Goal: Communication & Community: Answer question/provide support

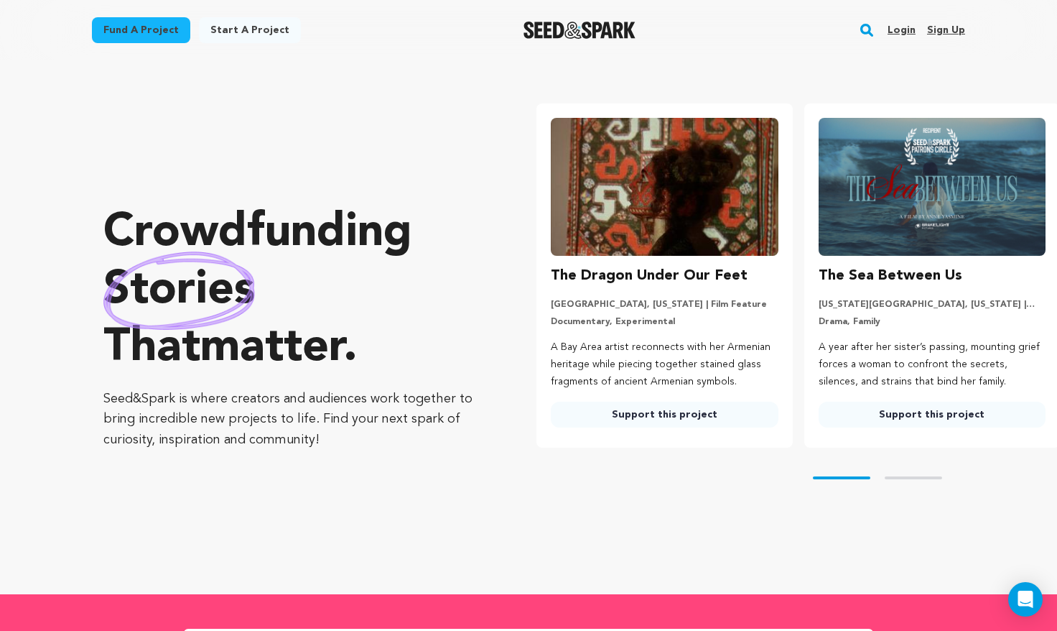
click at [916, 31] on link "Login" at bounding box center [902, 30] width 28 height 23
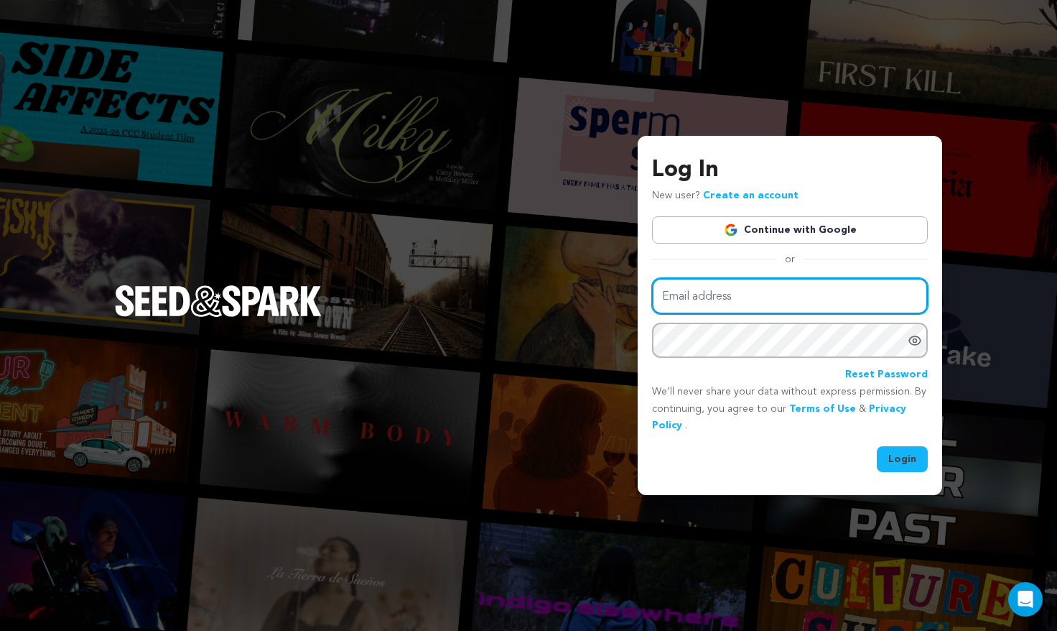
type input "tyler.orsak@gmail.com"
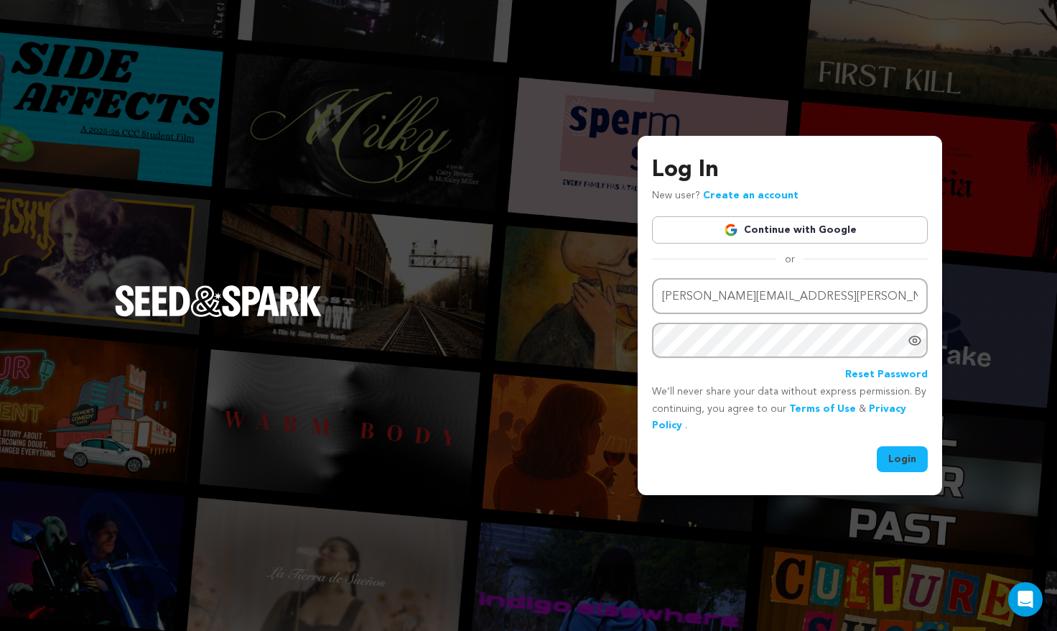
click at [902, 455] on button "Login" at bounding box center [902, 459] width 51 height 26
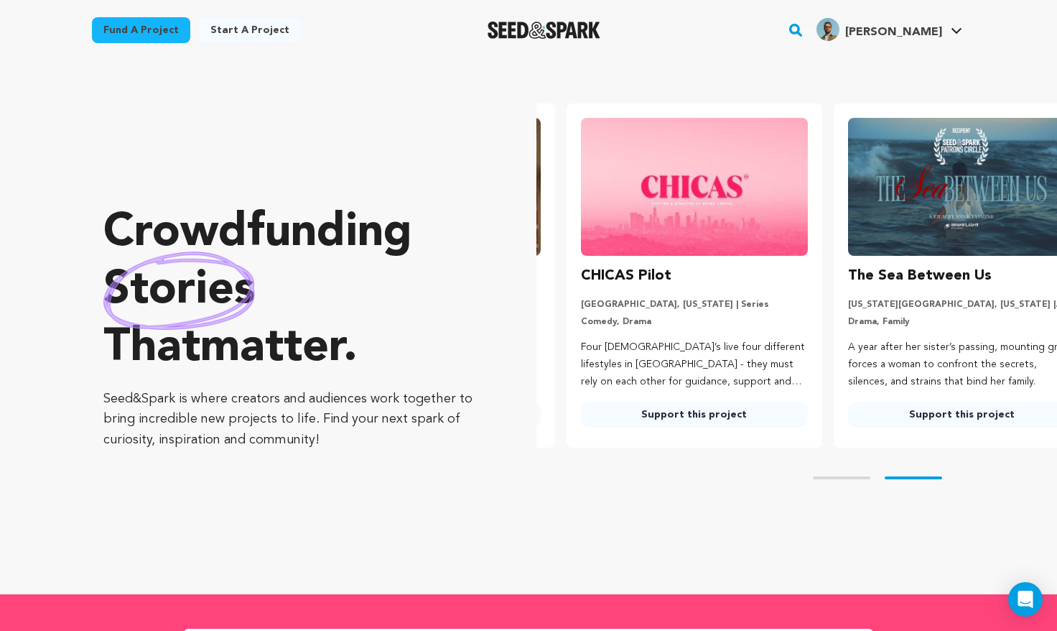
scroll to position [0, 279]
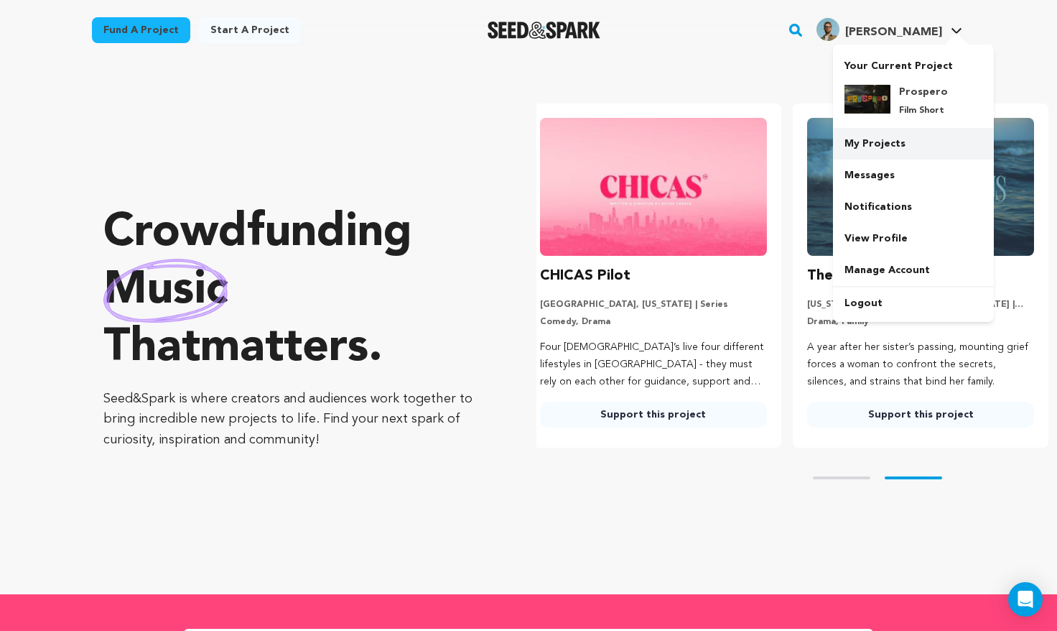
click at [896, 141] on link "My Projects" at bounding box center [913, 144] width 161 height 32
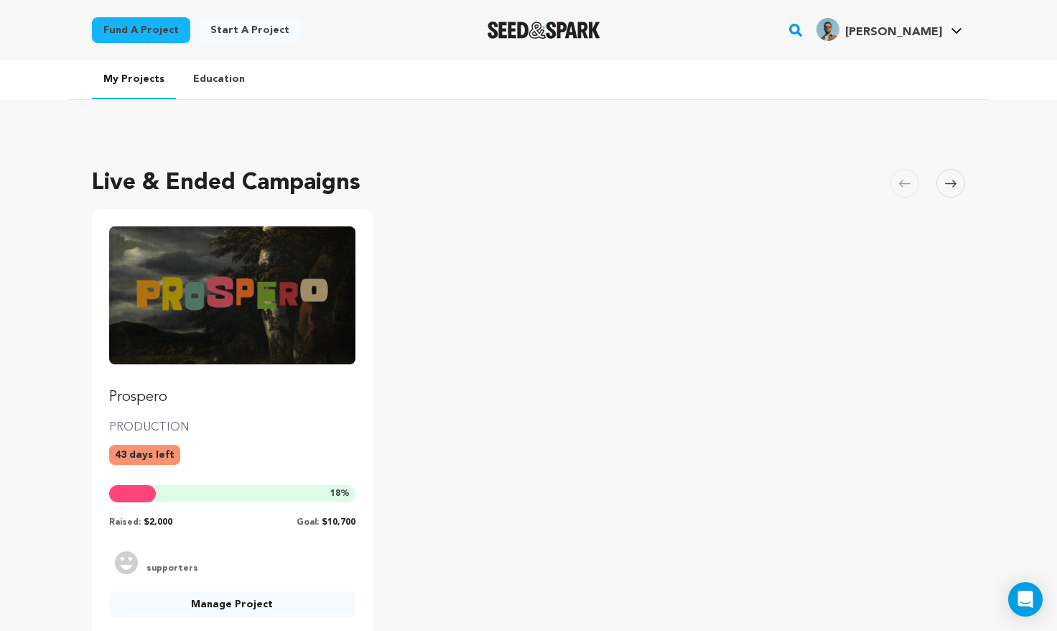
click at [246, 414] on div "Prospero PRODUCTION 43 days left 18 % Raised: $2,000 Goal: $10,700" at bounding box center [232, 377] width 246 height 302
click at [250, 567] on div "+-3 supporters" at bounding box center [232, 562] width 246 height 23
click at [234, 608] on link "Manage Project" at bounding box center [232, 604] width 246 height 26
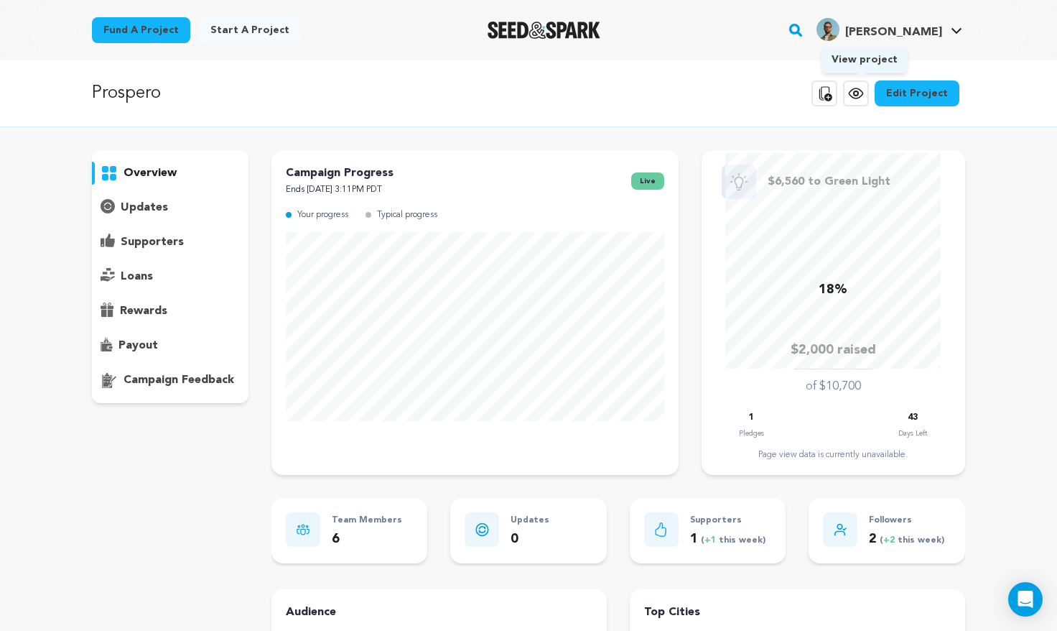
click at [865, 92] on icon at bounding box center [856, 93] width 17 height 17
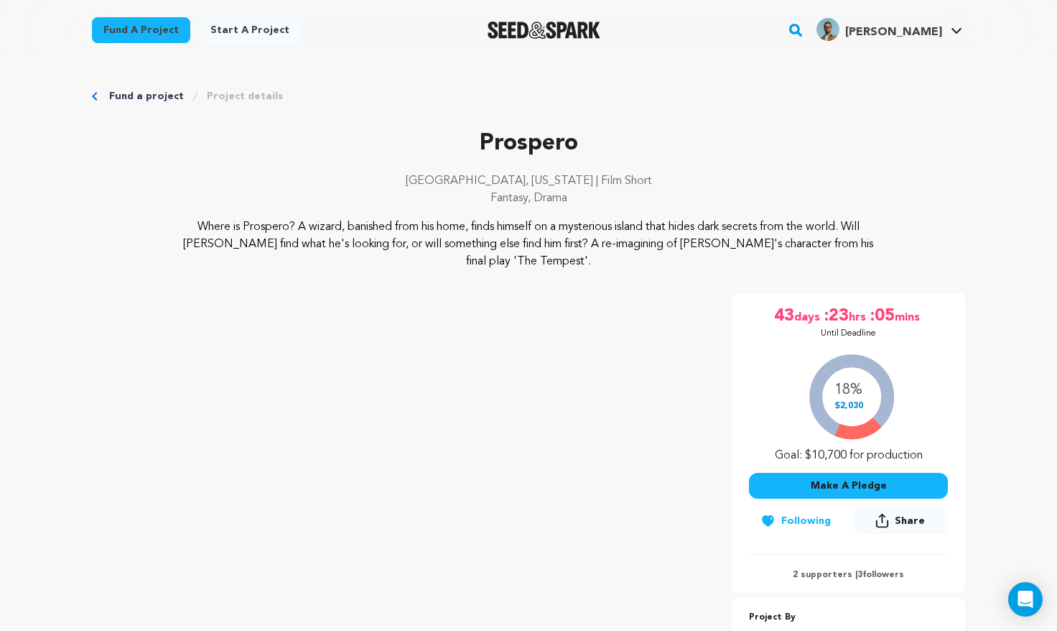
click at [961, 29] on icon at bounding box center [956, 30] width 11 height 7
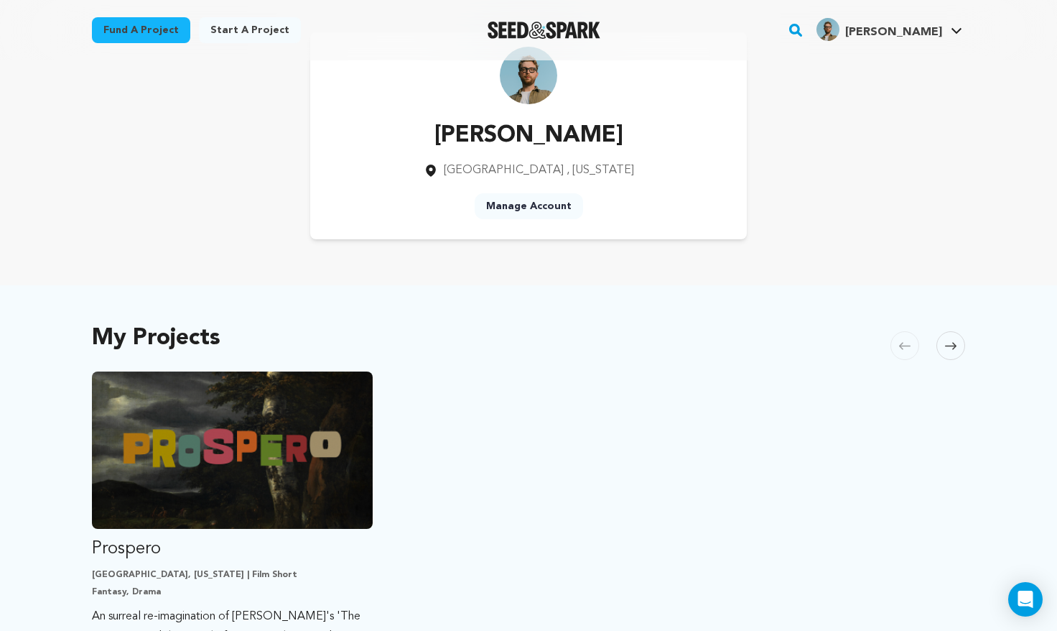
scroll to position [66, 0]
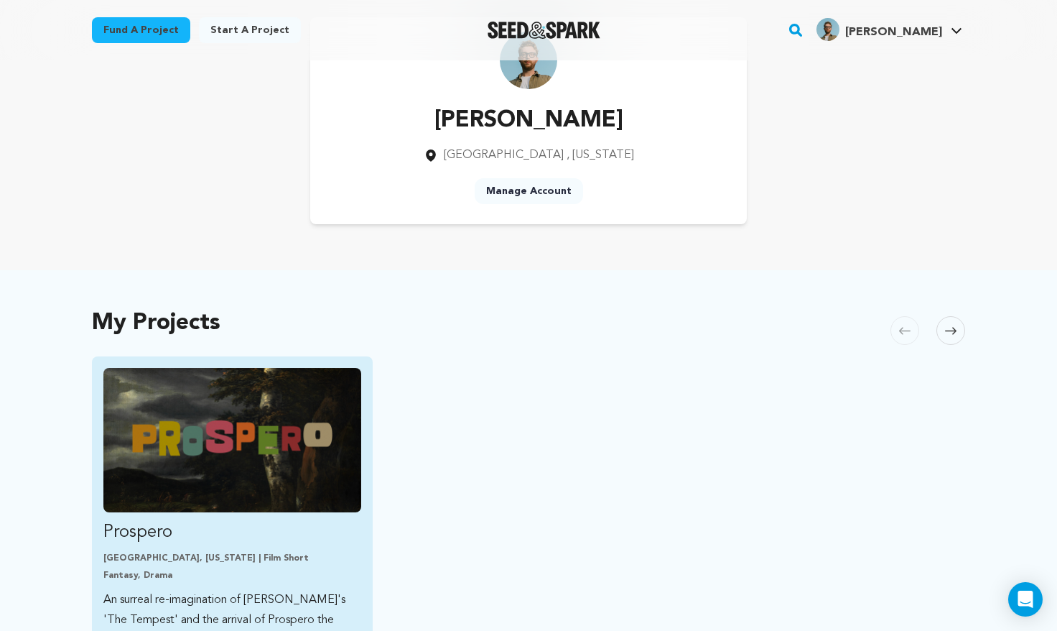
click at [282, 507] on img "Fund Prospero" at bounding box center [232, 440] width 258 height 144
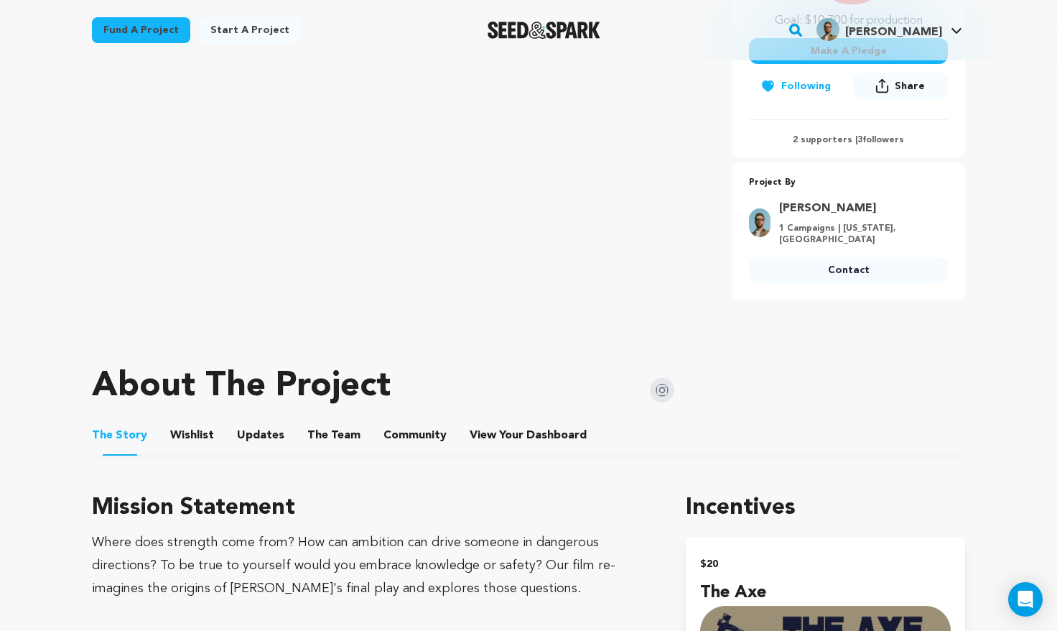
scroll to position [435, 0]
click at [827, 140] on p "2 supporters | 3 followers" at bounding box center [848, 139] width 199 height 11
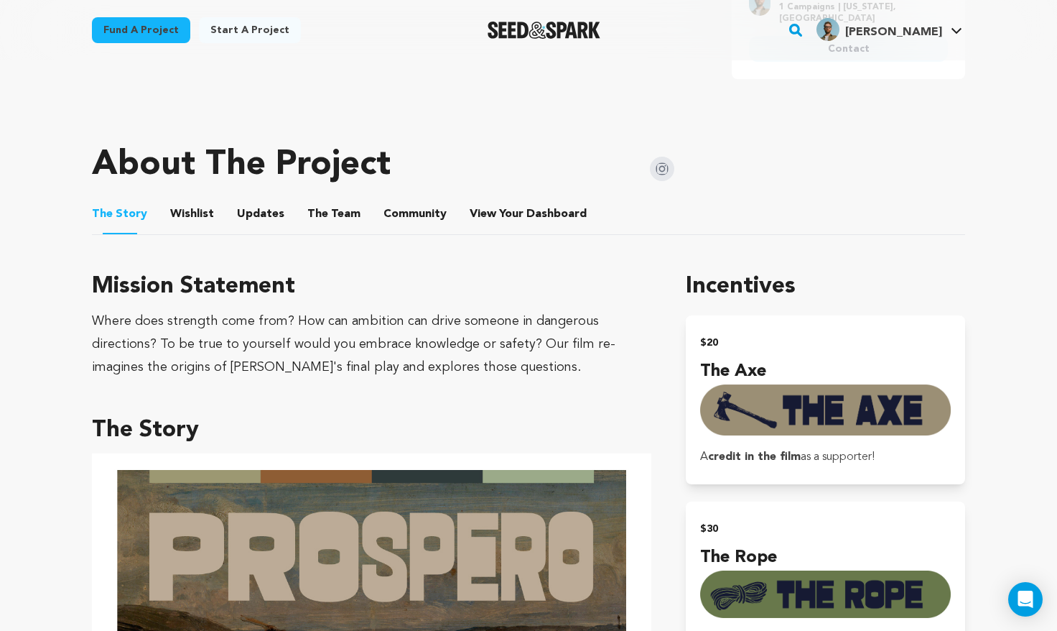
scroll to position [636, 0]
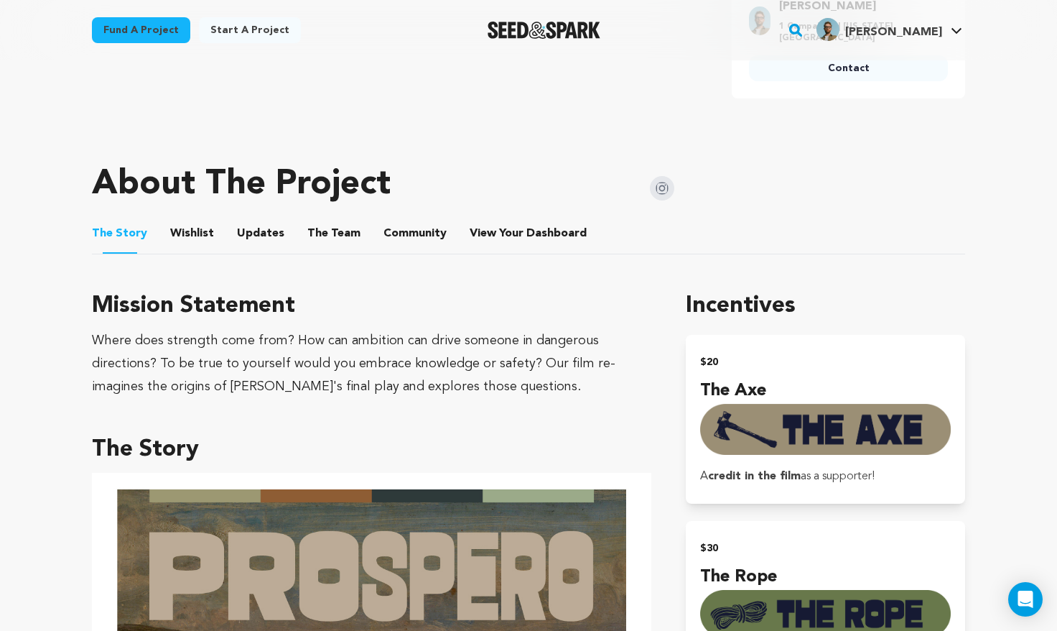
click at [493, 231] on button "View Your Dashboard" at bounding box center [487, 236] width 34 height 34
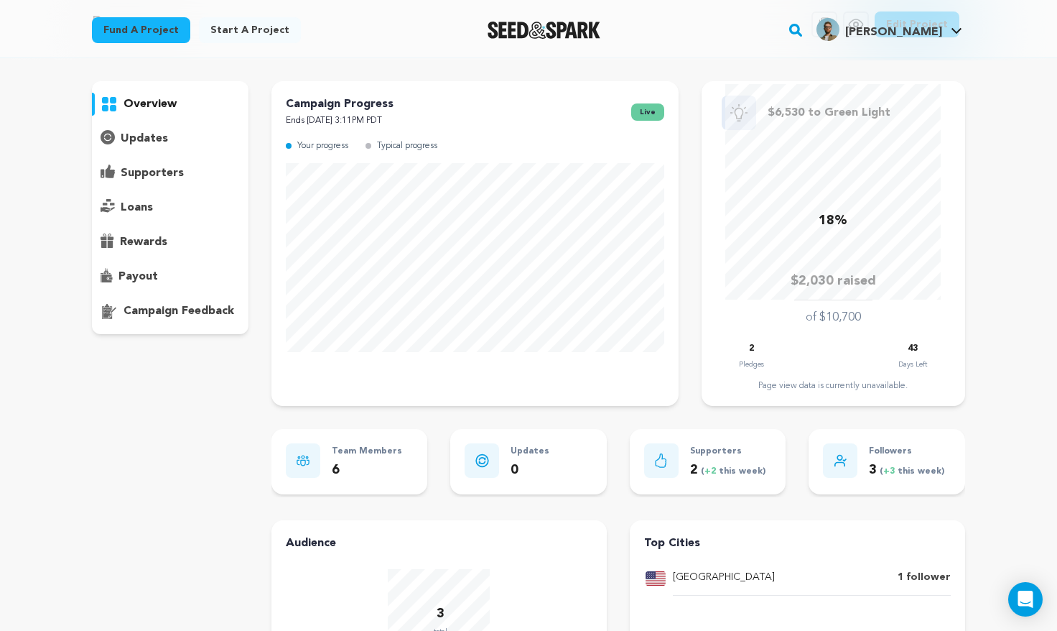
scroll to position [73, 0]
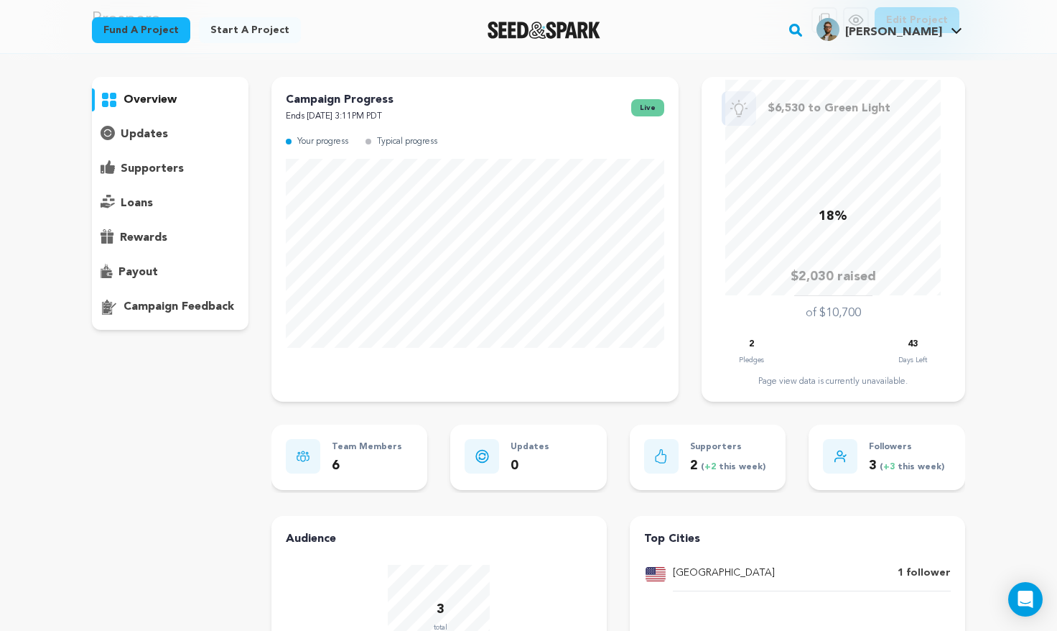
click at [156, 165] on p "supporters" at bounding box center [152, 168] width 63 height 17
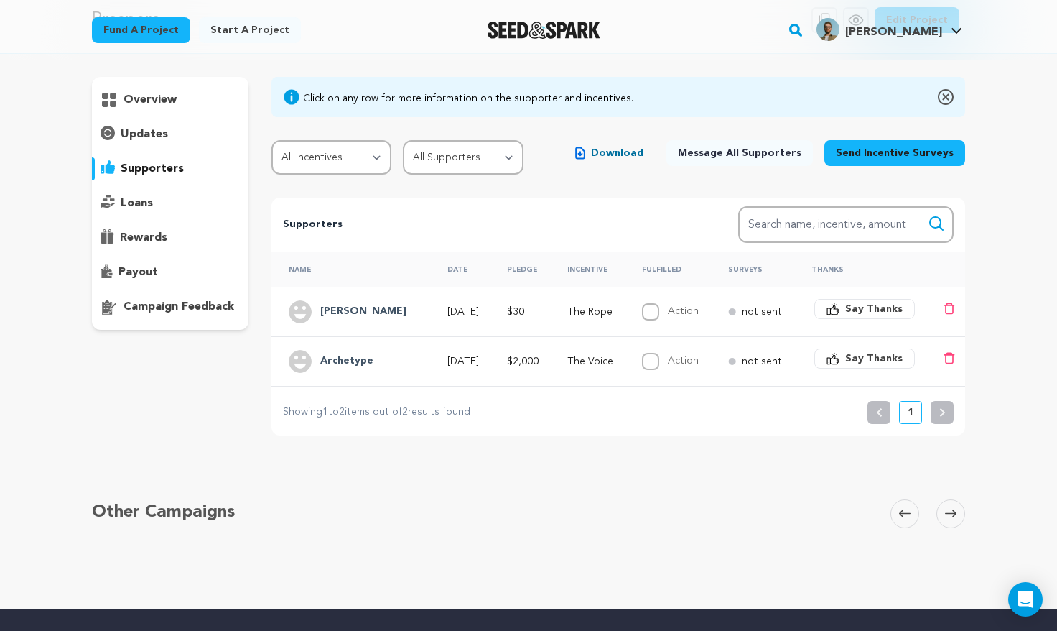
click at [885, 314] on span "Say Thanks" at bounding box center [873, 309] width 57 height 14
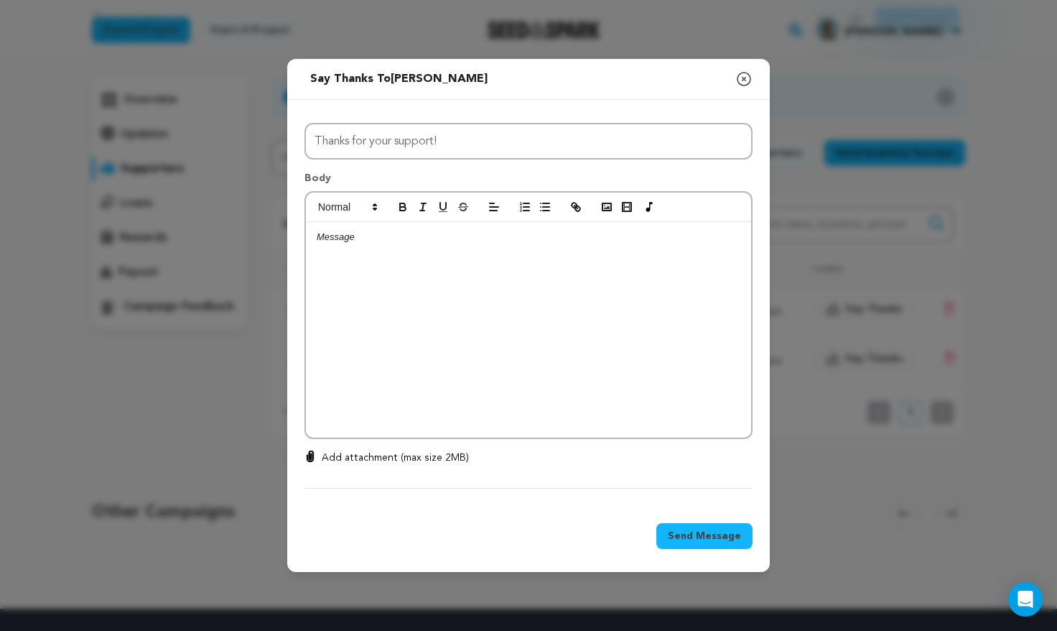
click at [430, 276] on div at bounding box center [528, 329] width 445 height 215
click at [367, 245] on p "Thank you! Please spread the word!" at bounding box center [529, 250] width 424 height 13
click at [714, 534] on span "Send Message" at bounding box center [704, 536] width 73 height 14
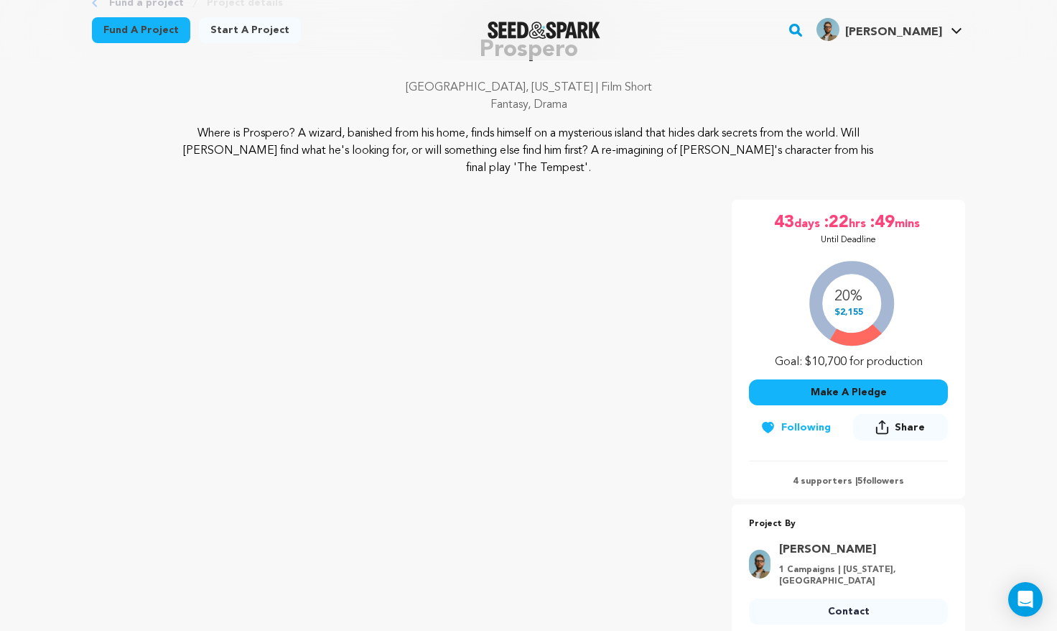
scroll to position [92, 0]
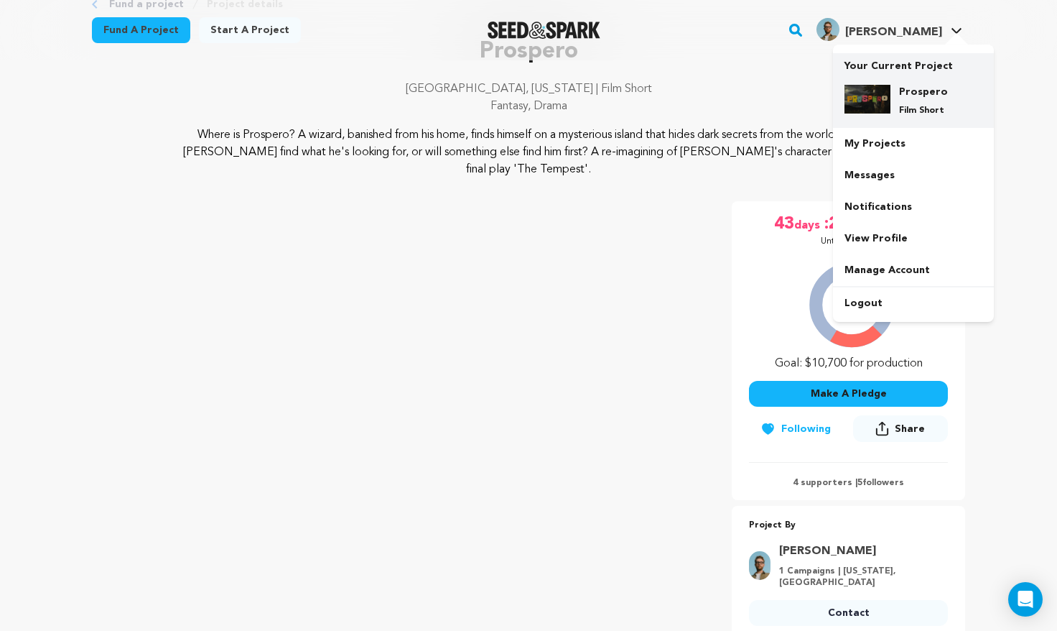
click at [913, 87] on h4 "Prospero" at bounding box center [925, 92] width 52 height 14
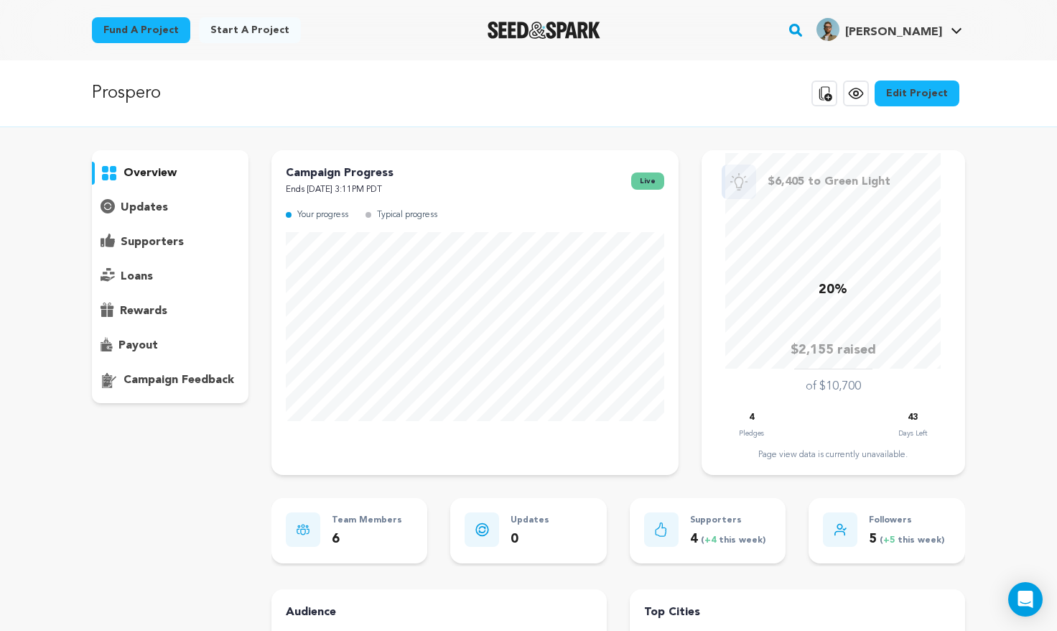
click at [156, 241] on p "supporters" at bounding box center [152, 241] width 63 height 17
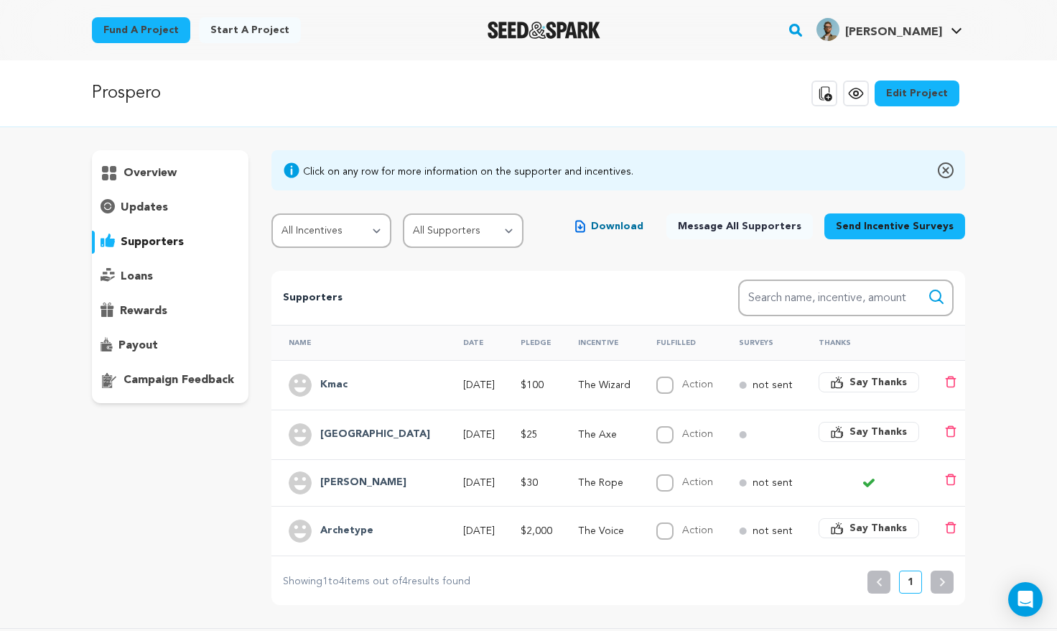
click at [851, 482] on div at bounding box center [869, 482] width 101 height 11
click at [876, 432] on span "Say Thanks" at bounding box center [878, 432] width 57 height 14
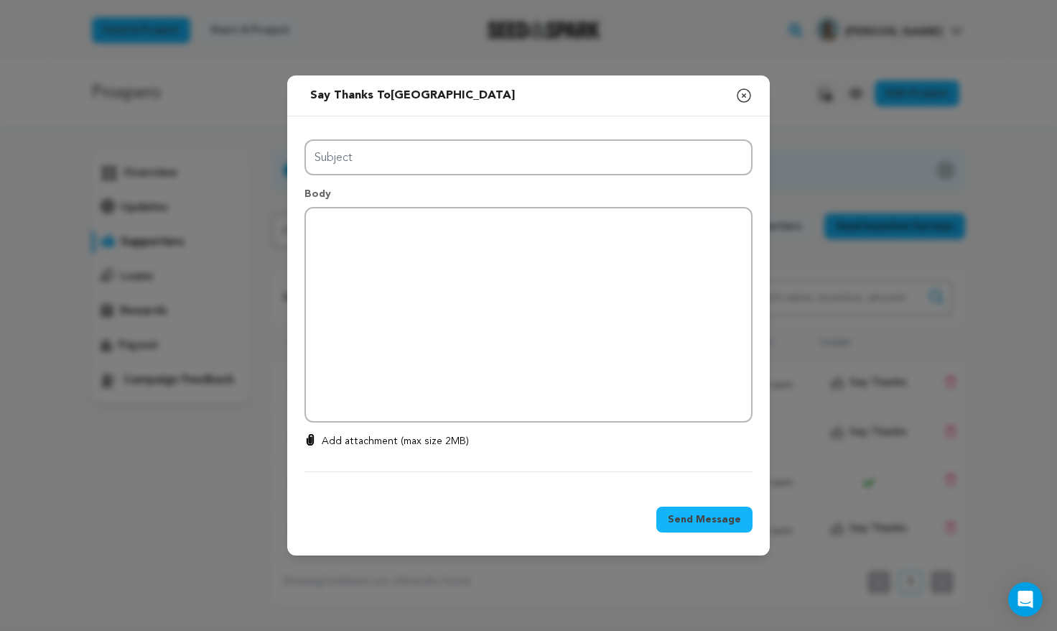
type input "Thanks for your support!"
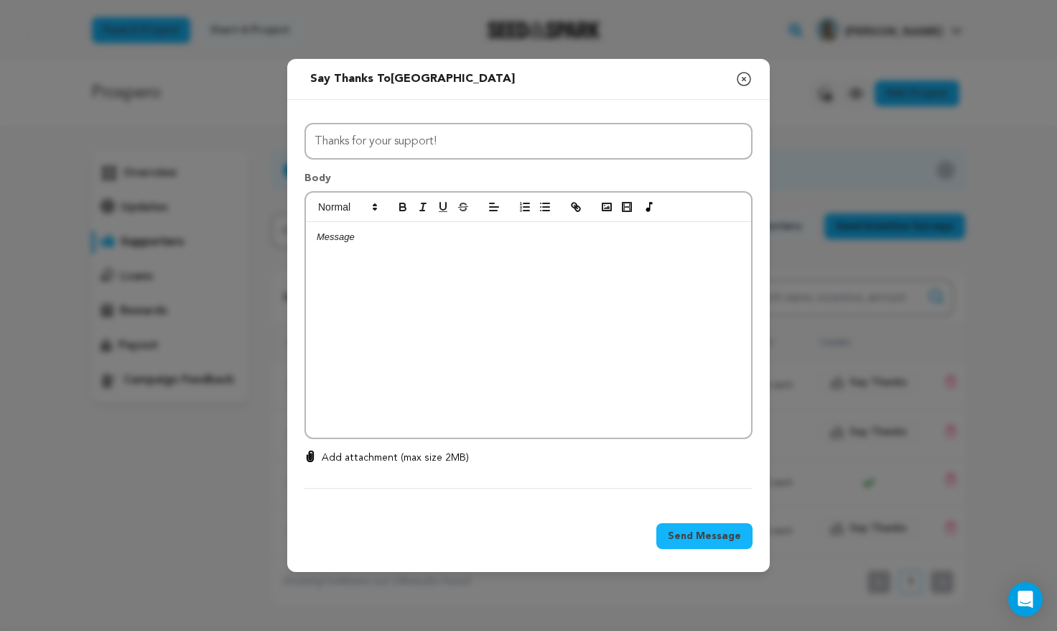
click at [446, 246] on div at bounding box center [528, 329] width 445 height 215
drag, startPoint x: 373, startPoint y: 254, endPoint x: 272, endPoint y: 238, distance: 102.4
click at [271, 238] on div "Send message to Athen Say thanks to Athen Compose New Message Close modal All I…" at bounding box center [528, 315] width 1057 height 631
click at [743, 75] on icon "button" at bounding box center [744, 78] width 17 height 17
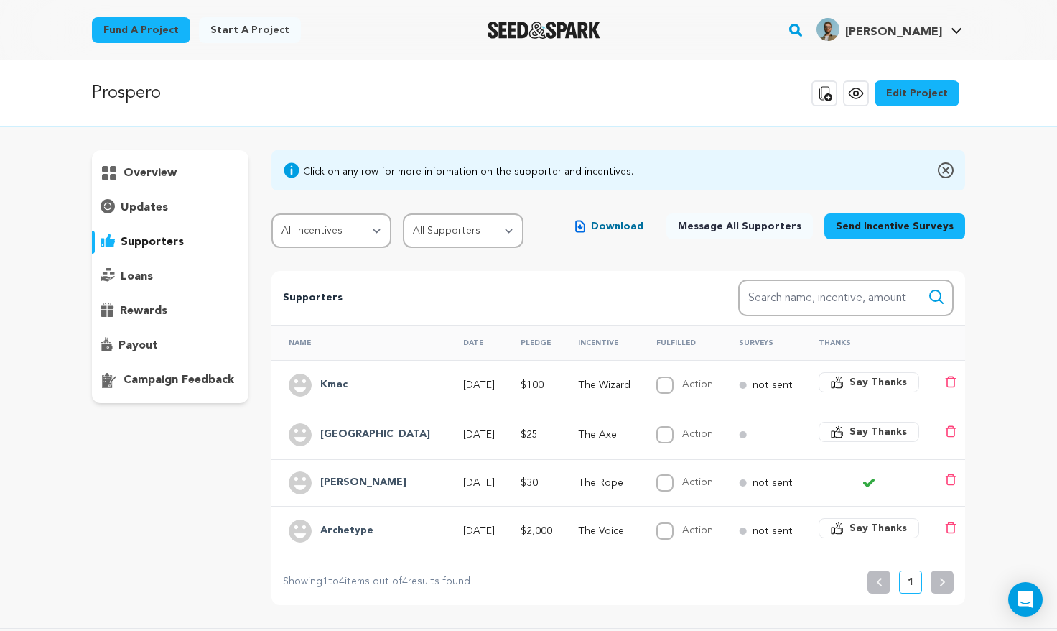
click at [877, 435] on span "Say Thanks" at bounding box center [878, 432] width 57 height 14
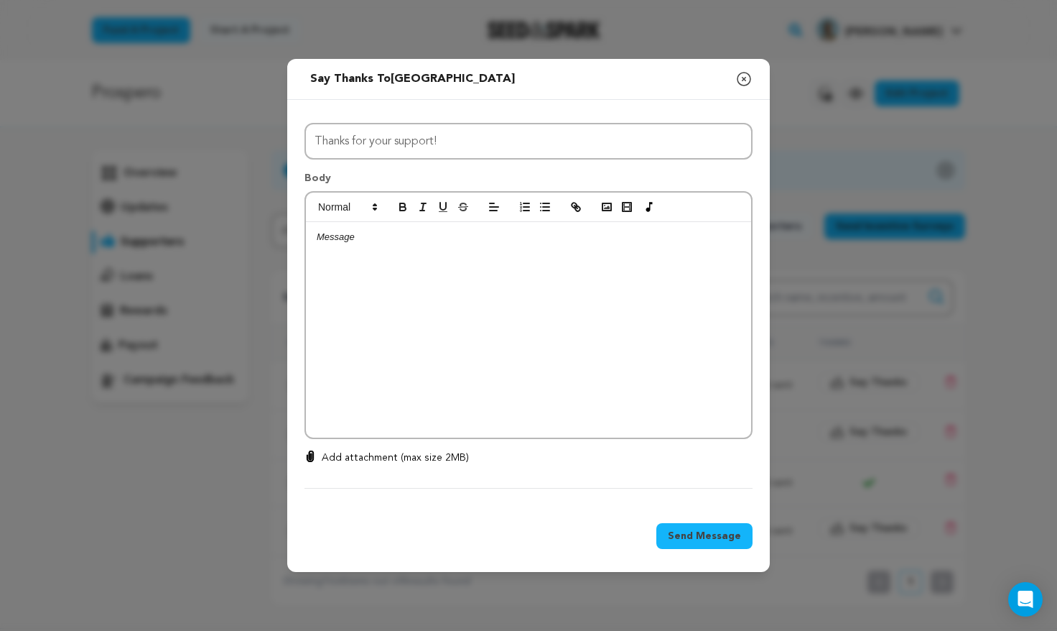
click at [402, 244] on div at bounding box center [528, 329] width 445 height 215
click at [616, 246] on p "You're amazing. Thanks so much for helping us make this film. We're SO excited." at bounding box center [529, 250] width 424 height 13
click at [385, 262] on p at bounding box center [529, 263] width 424 height 13
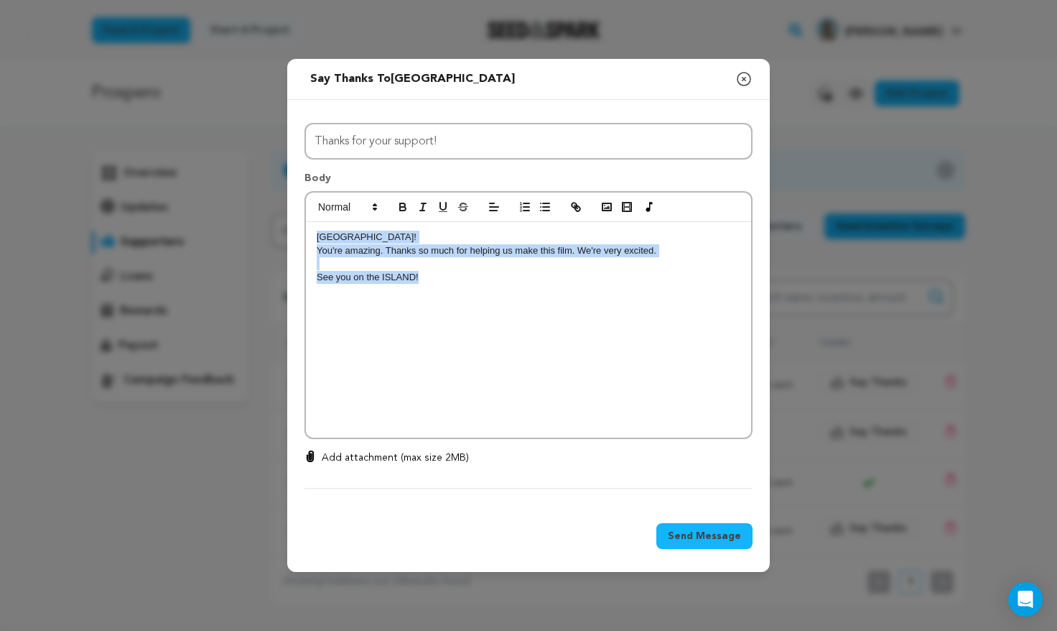
drag, startPoint x: 427, startPoint y: 277, endPoint x: 285, endPoint y: 229, distance: 149.5
click at [285, 229] on div "Send message to Athen Say thanks to Athen Compose New Message Close modal All I…" at bounding box center [528, 315] width 1057 height 631
copy div "Athen! You're amazing. Thanks so much for helping us make this film. We're very…"
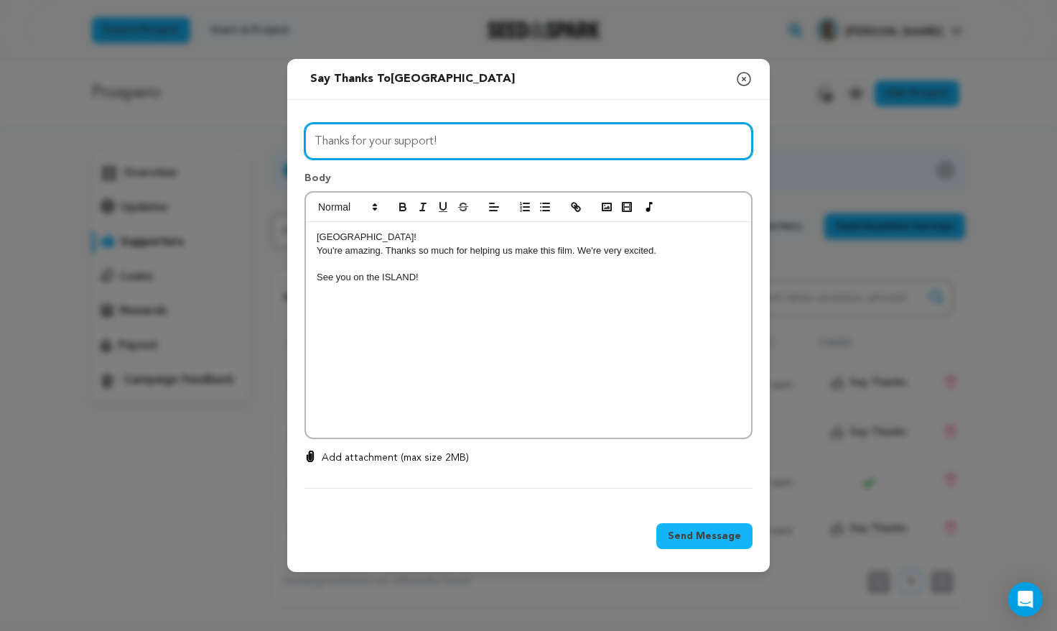
click at [447, 144] on input "Thanks for your support!" at bounding box center [529, 141] width 448 height 37
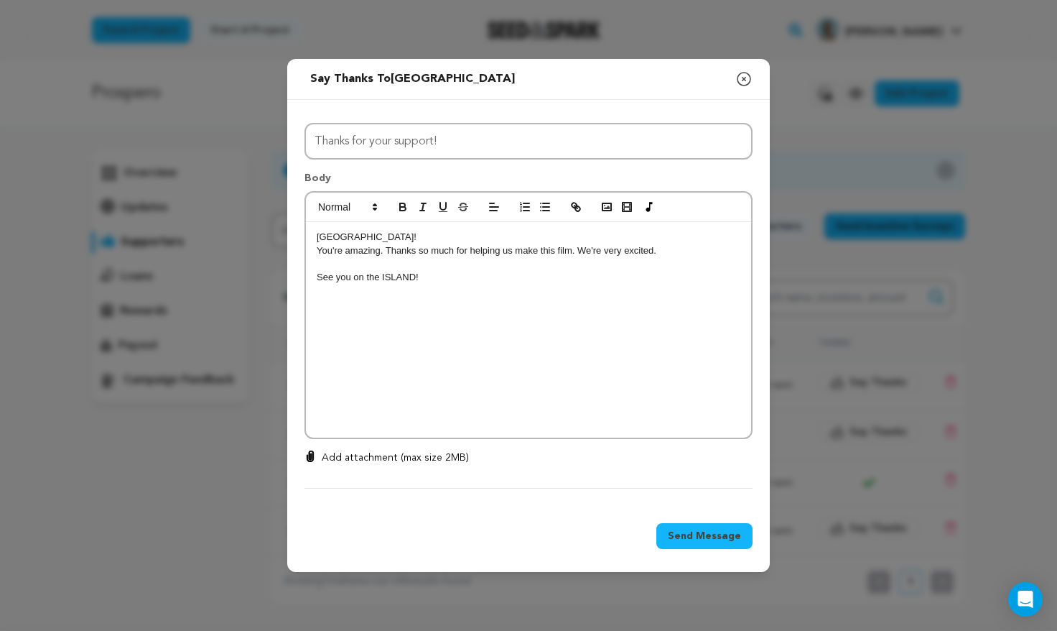
click at [732, 541] on span "Send Message" at bounding box center [704, 536] width 73 height 14
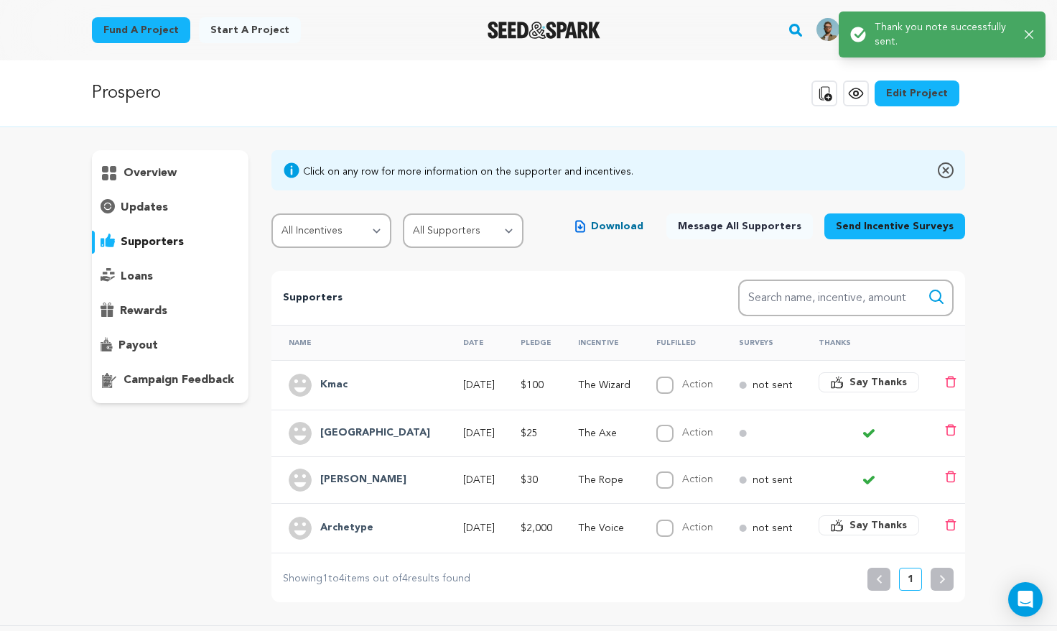
click at [886, 382] on span "Say Thanks" at bounding box center [878, 382] width 57 height 14
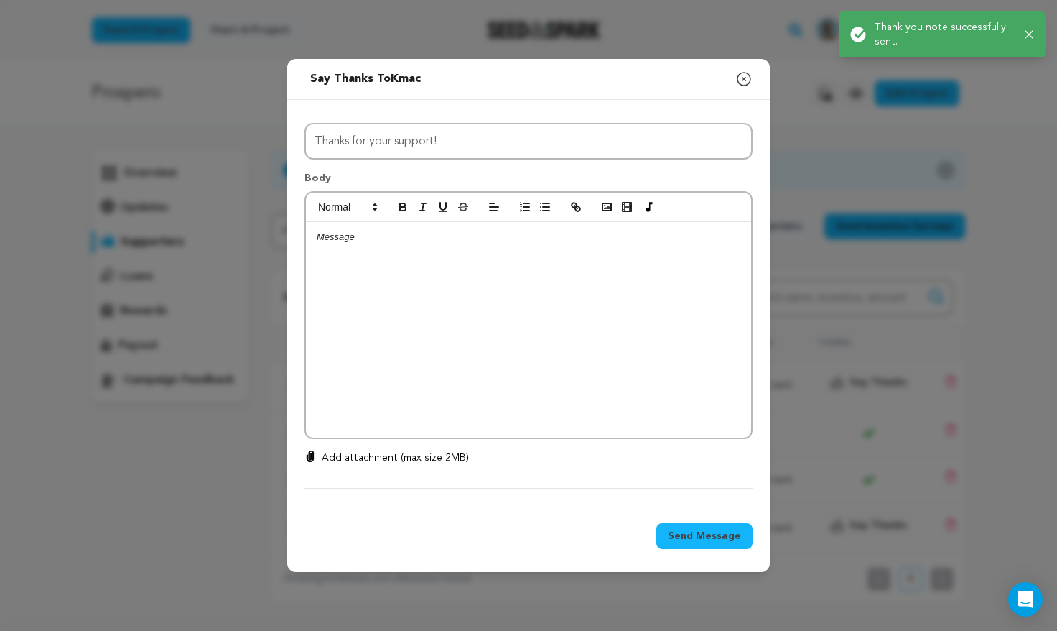
click at [404, 241] on p at bounding box center [529, 237] width 424 height 13
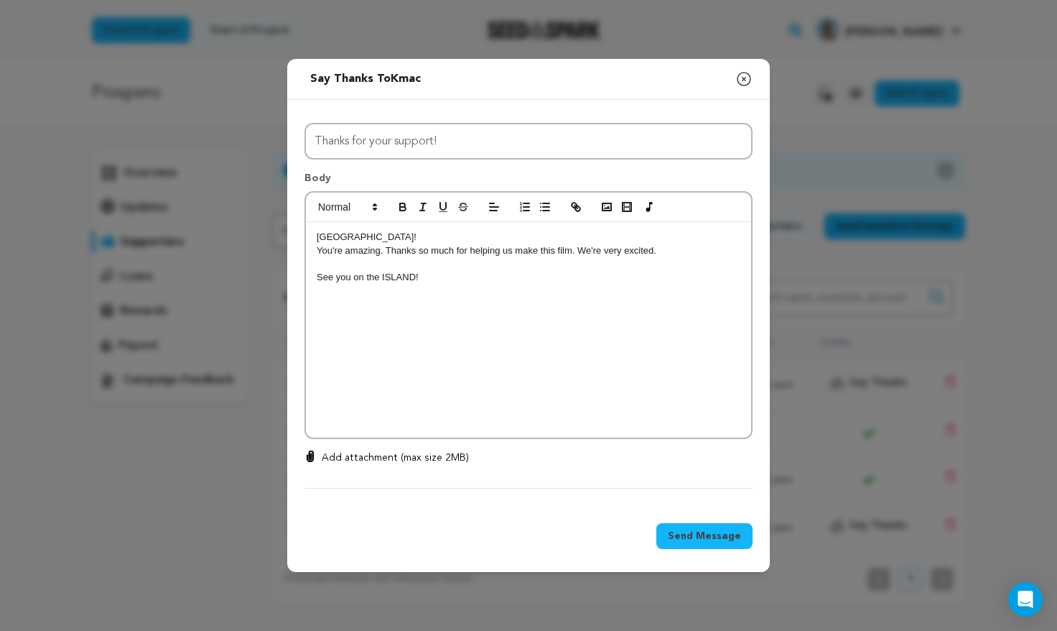
click at [348, 235] on p "Athen!" at bounding box center [529, 237] width 424 height 13
drag, startPoint x: 340, startPoint y: 236, endPoint x: 294, endPoint y: 240, distance: 46.1
click at [294, 239] on div "All Incentives The Axe The Rope The Armor The Wizard The Voice The Chamber The …" at bounding box center [528, 303] width 483 height 407
drag, startPoint x: 369, startPoint y: 236, endPoint x: 335, endPoint y: 235, distance: 34.5
click at [335, 235] on p "Holy smokes!" at bounding box center [529, 237] width 424 height 13
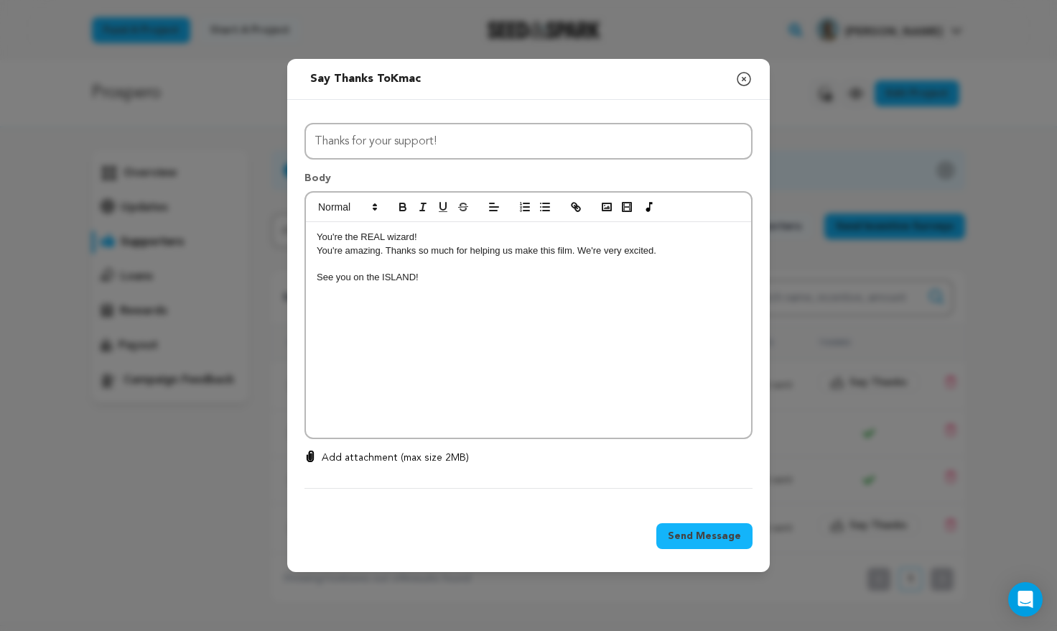
click at [667, 251] on p "You're amazing. Thanks so much for helping us make this film. We're very excite…" at bounding box center [529, 250] width 424 height 13
click at [621, 249] on p "You're amazing. Thanks so much for helping us make this film. We're very excite…" at bounding box center [529, 250] width 424 height 13
click at [667, 248] on p "You're amazing. Thanks so much for helping us make this film. We're very excite…" at bounding box center [529, 250] width 424 height 13
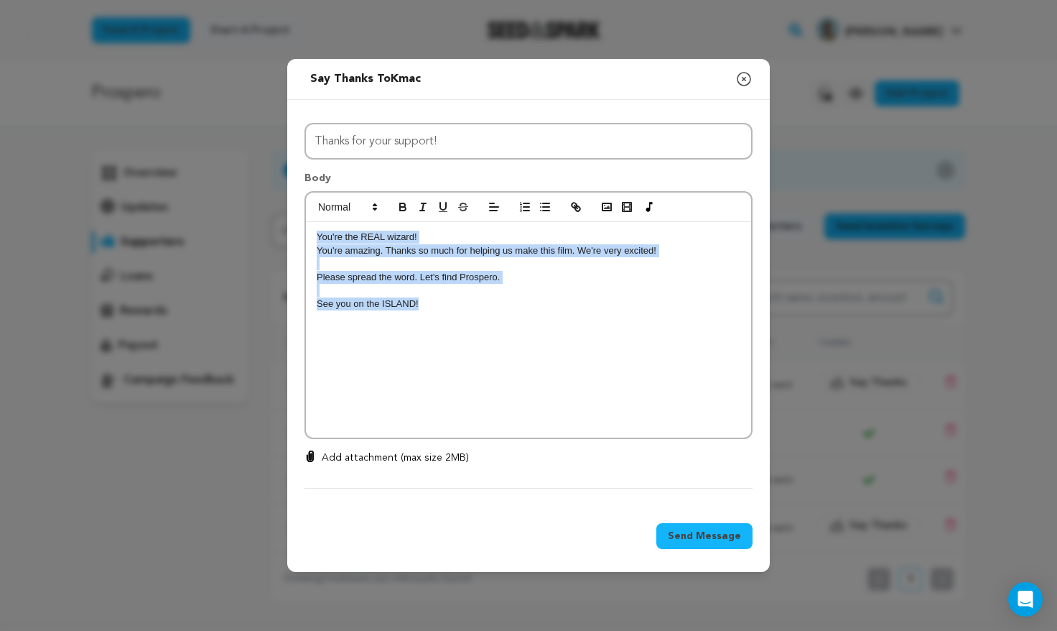
drag, startPoint x: 433, startPoint y: 303, endPoint x: 264, endPoint y: 221, distance: 187.9
click at [264, 221] on div "Send message to Kmac Say thanks to Kmac Compose New Message Close modal All Inc…" at bounding box center [528, 315] width 1057 height 631
copy div "You're the REAL wizard! You're amazing. Thanks so much for helping us make this…"
click at [700, 535] on span "Send Message" at bounding box center [704, 536] width 73 height 14
